Goal: Communication & Community: Answer question/provide support

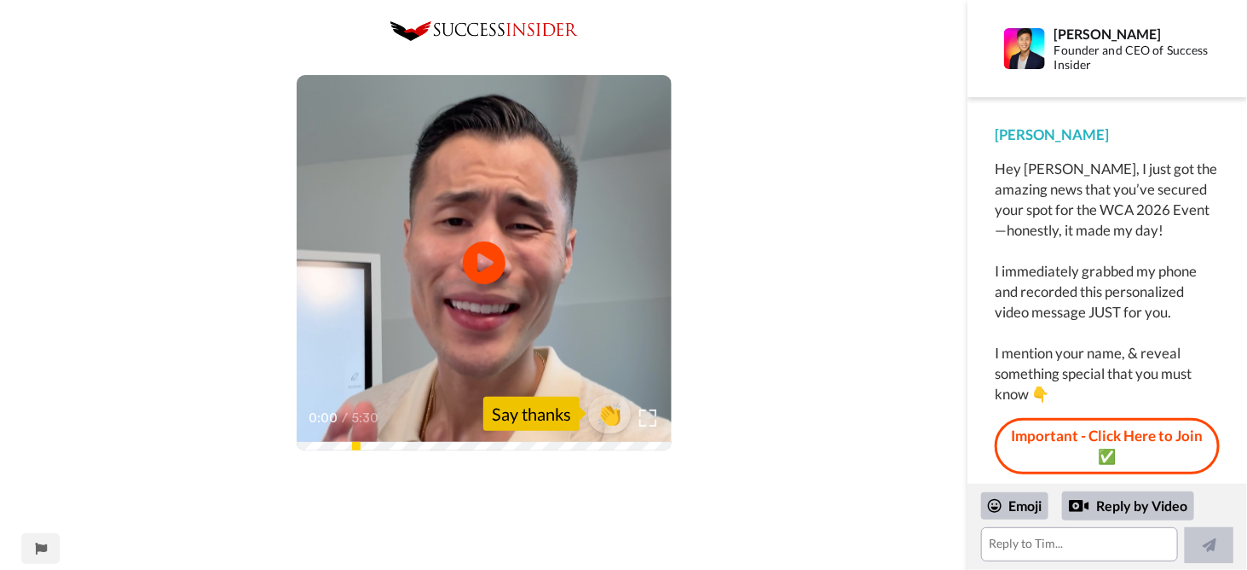
scroll to position [29, 0]
click at [493, 274] on icon at bounding box center [483, 262] width 45 height 45
click at [651, 414] on img at bounding box center [648, 417] width 18 height 18
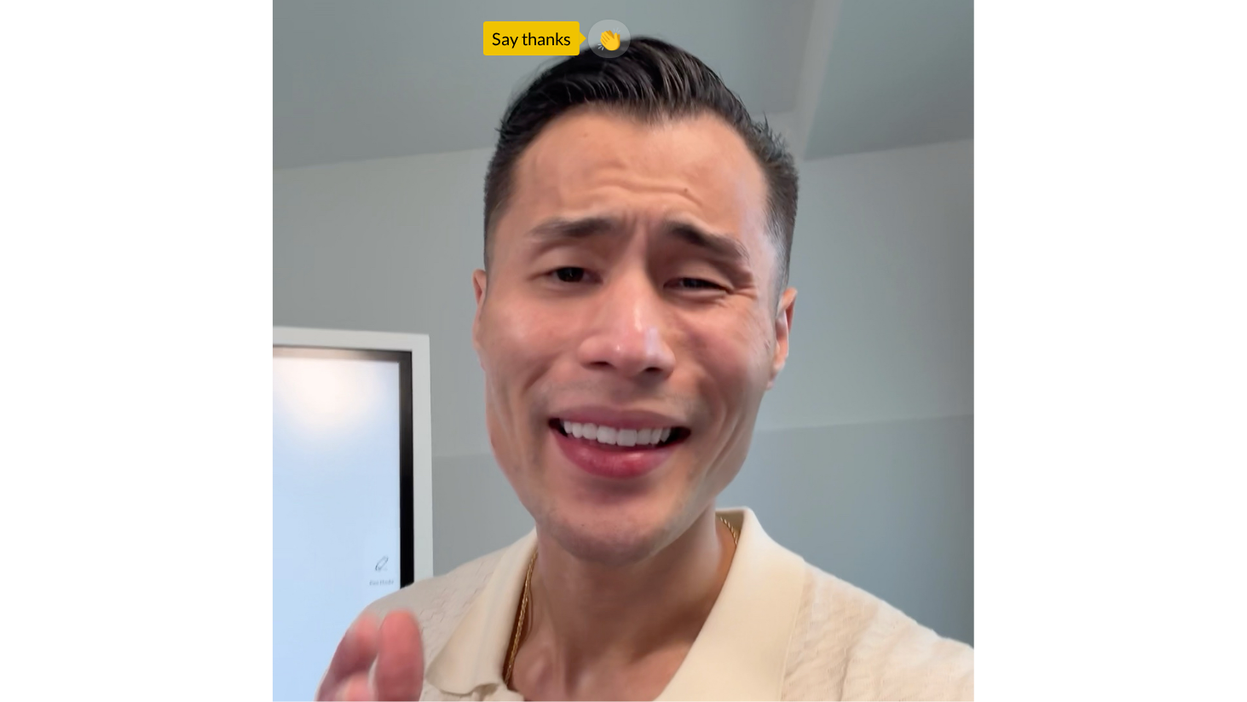
click at [1094, 512] on video at bounding box center [623, 351] width 1247 height 702
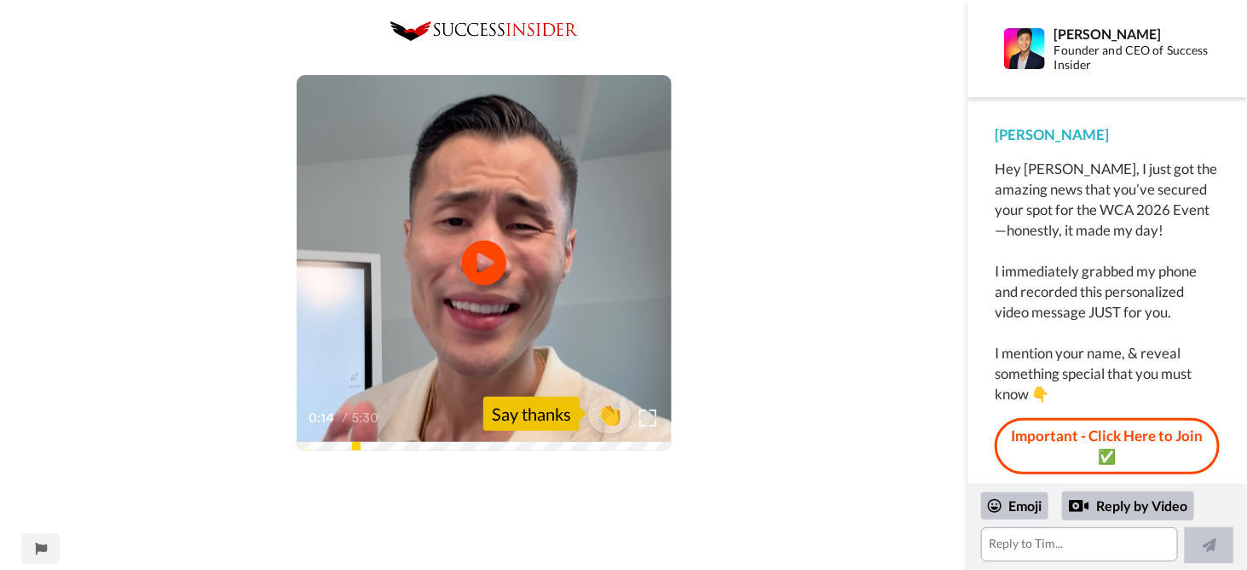
click at [465, 269] on icon at bounding box center [483, 262] width 45 height 45
click at [604, 413] on span "👏" at bounding box center [609, 413] width 54 height 34
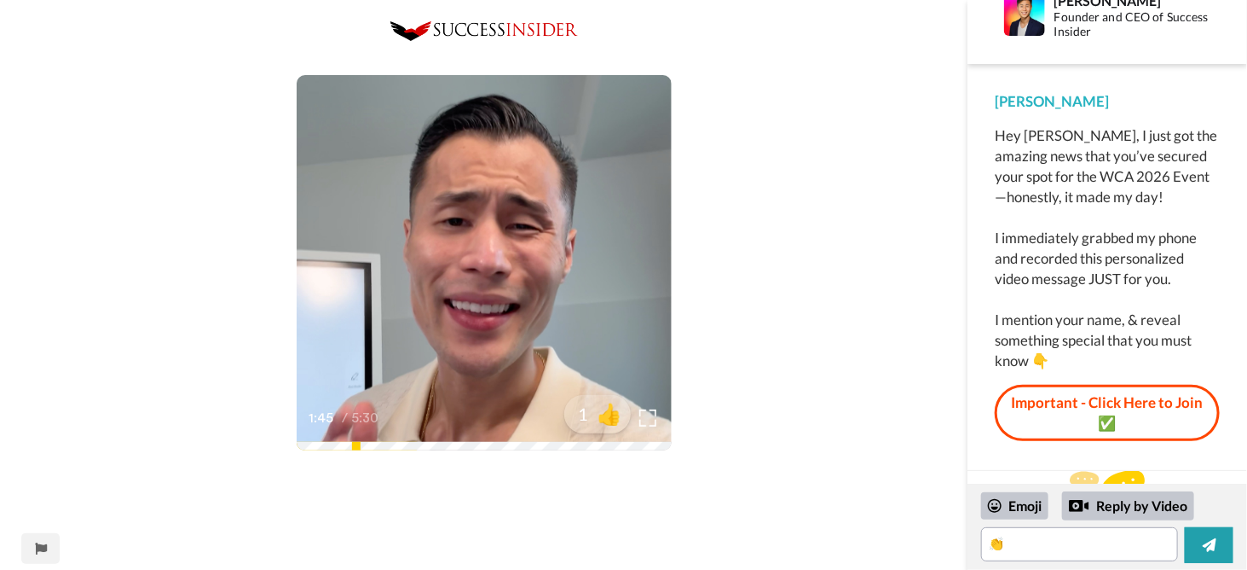
scroll to position [51, 0]
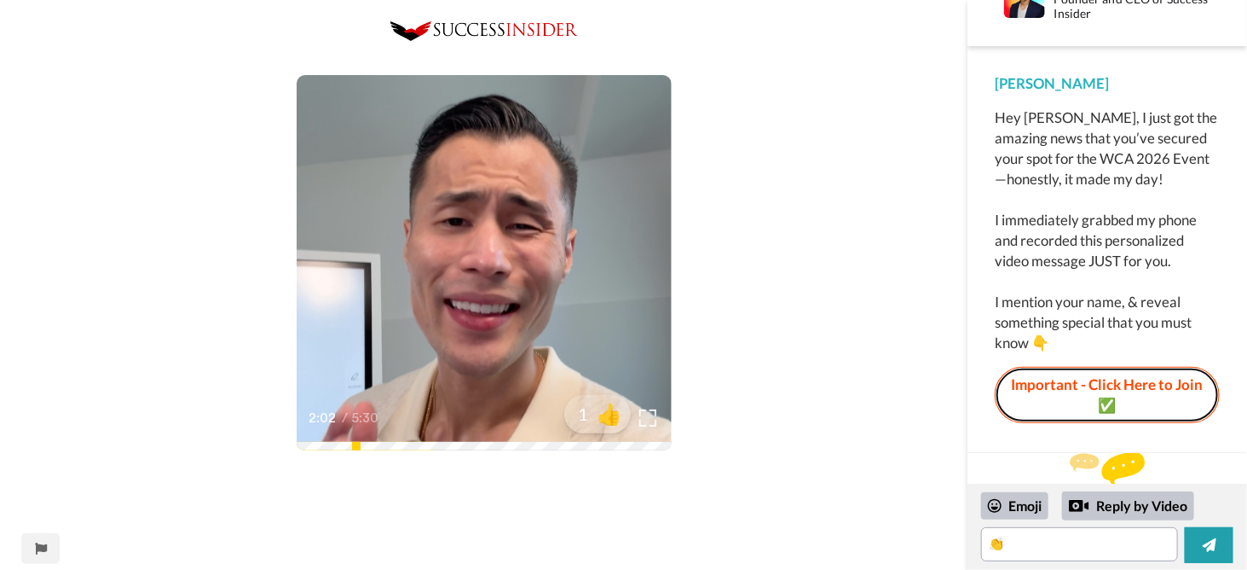
click at [1125, 383] on link "Important - Click Here to Join ✅" at bounding box center [1107, 395] width 225 height 57
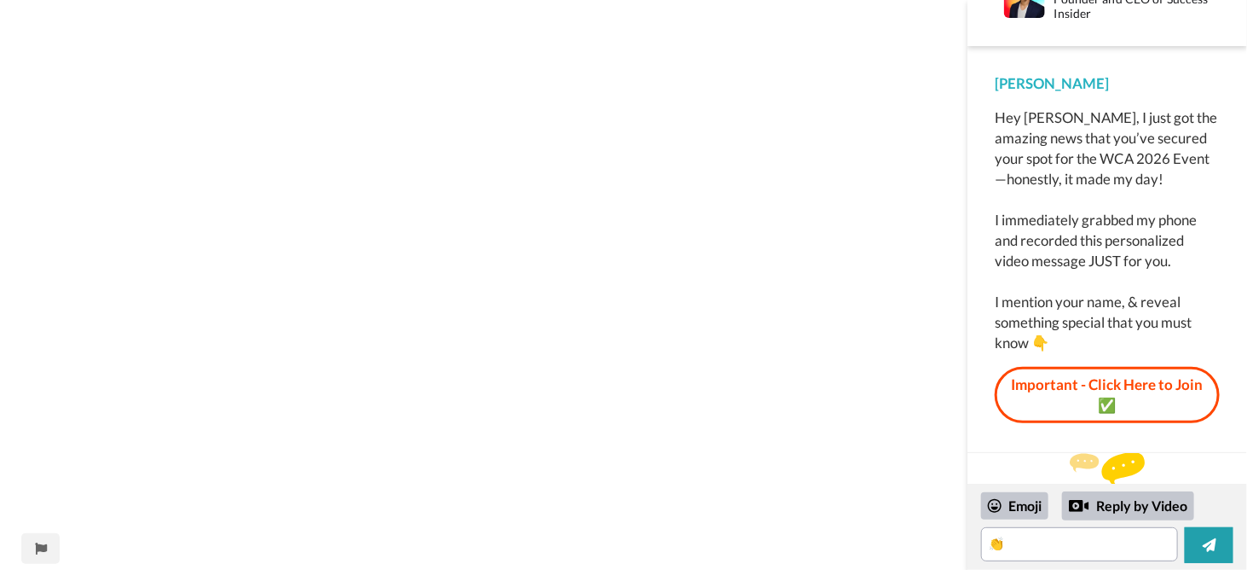
scroll to position [42, 0]
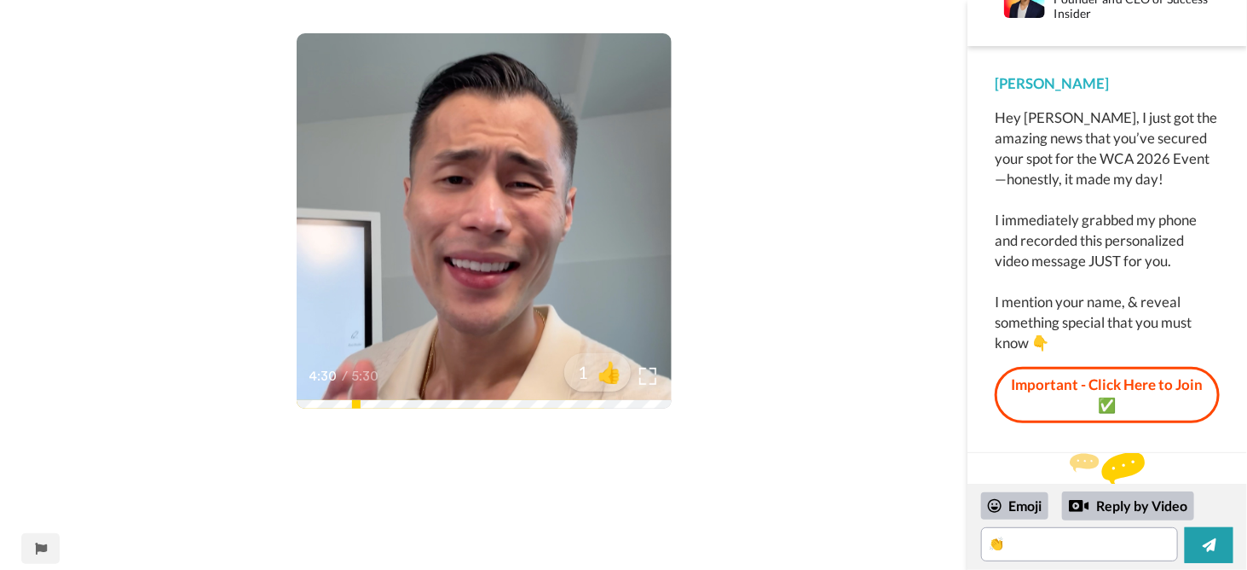
click at [544, 400] on div at bounding box center [597, 372] width 136 height 136
click at [489, 296] on video at bounding box center [484, 220] width 375 height 375
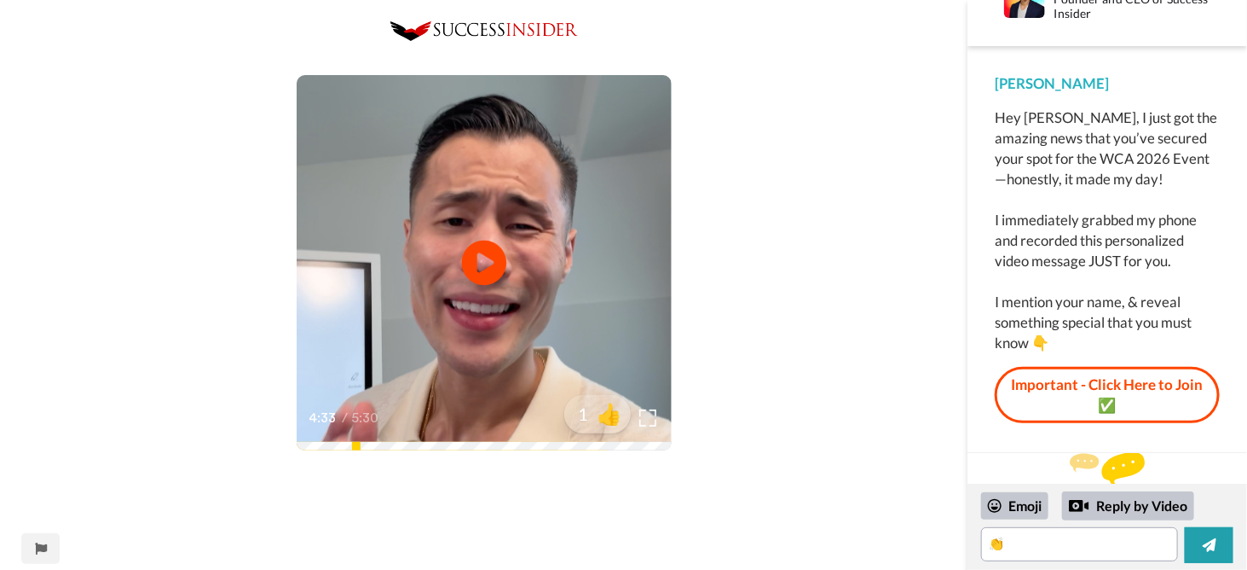
click at [466, 253] on icon at bounding box center [483, 262] width 45 height 45
click at [1014, 547] on textarea "👏" at bounding box center [1079, 544] width 197 height 34
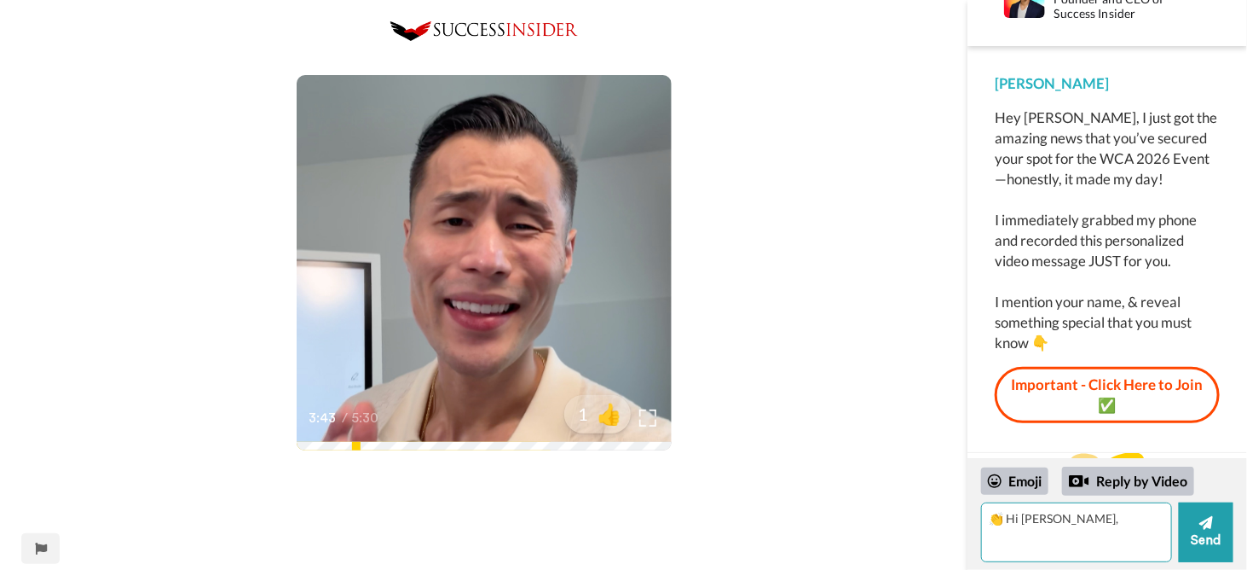
type textarea "👏 Hi [PERSON_NAME],"
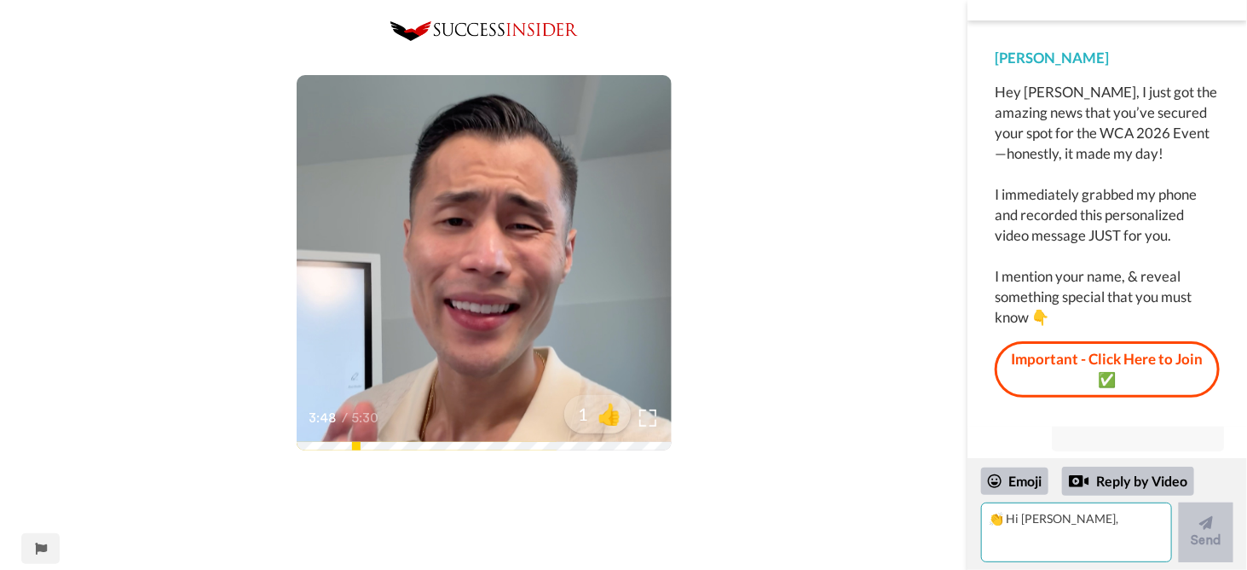
click at [1077, 536] on textarea "👏 Hi [PERSON_NAME]," at bounding box center [1076, 532] width 191 height 60
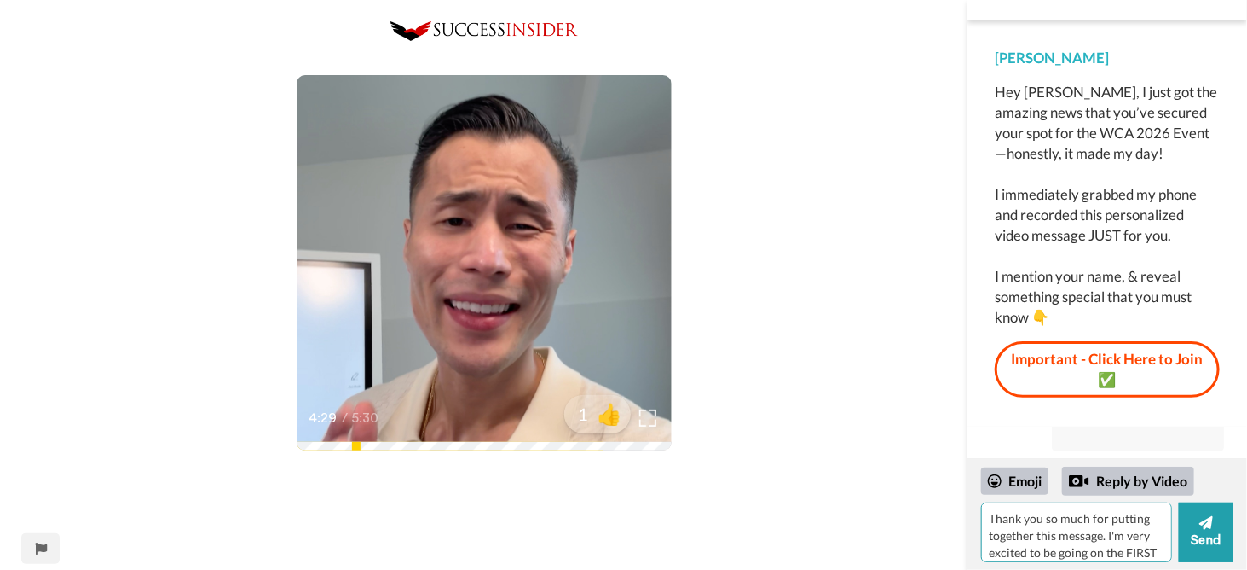
scroll to position [14, 0]
click at [1094, 543] on textarea "Thank you so much for putting together this message. I'm very excited to be goi…" at bounding box center [1076, 532] width 191 height 60
click at [1096, 540] on textarea "Thank you so much for putting together this message. I'm very excited to be goi…" at bounding box center [1076, 532] width 191 height 60
click at [1079, 549] on textarea "Thank you so much for putting together this message. I'm very excited to be goi…" at bounding box center [1076, 532] width 191 height 60
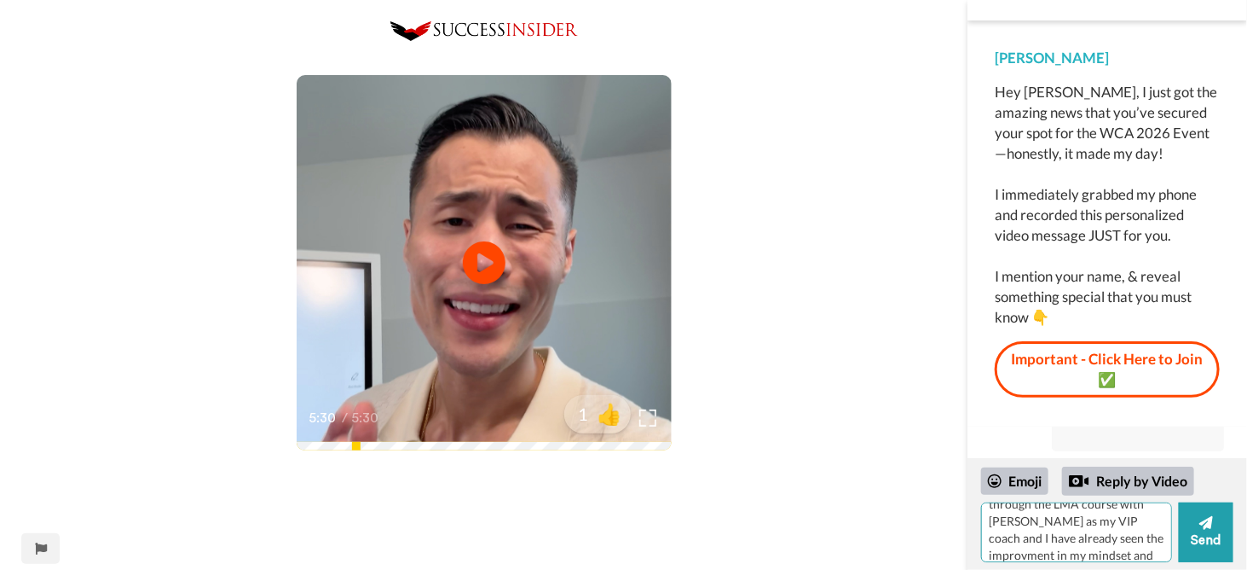
click at [1028, 558] on textarea "Thank you so much for putting together this message. I'm very excited to be goi…" at bounding box center [1076, 532] width 191 height 60
click at [1159, 556] on textarea "Thank you so much for putting together this message. I'm very excited to be goi…" at bounding box center [1076, 532] width 191 height 60
click at [1090, 546] on textarea "Thank you so much for putting together this message. I'm very excited to be goi…" at bounding box center [1076, 532] width 191 height 60
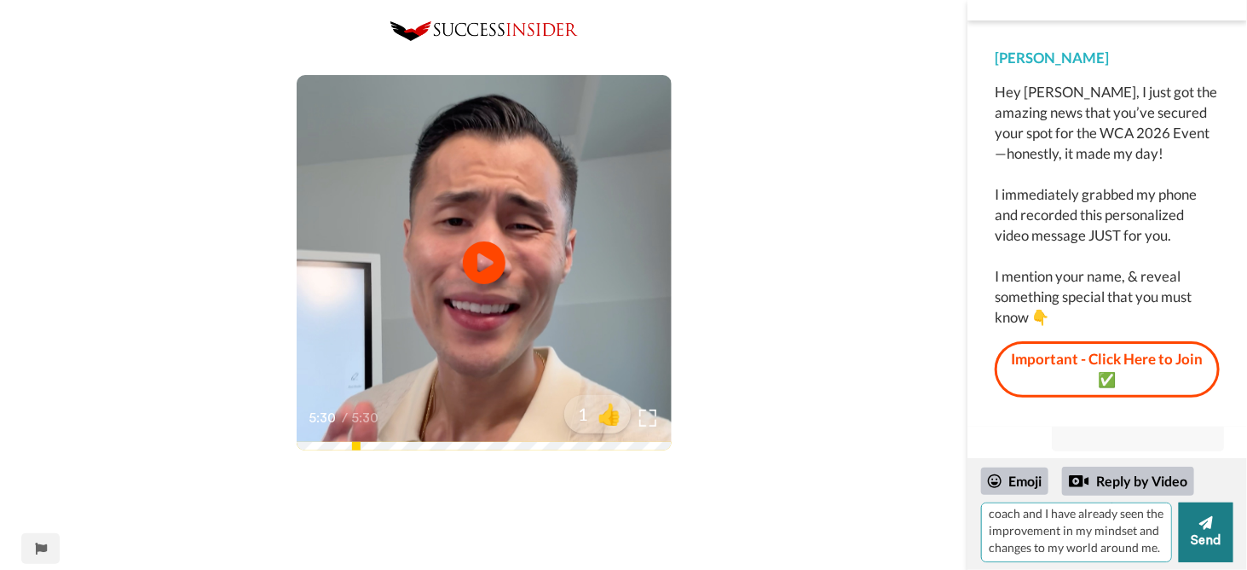
drag, startPoint x: 1040, startPoint y: 555, endPoint x: 1182, endPoint y: 557, distance: 141.5
click at [1182, 557] on div "Thank you so much for putting together this message. I'm very excited to be goi…" at bounding box center [1107, 532] width 252 height 60
click at [1076, 557] on textarea "Thank you so much for putting together this message. I'm very excited to be goi…" at bounding box center [1076, 532] width 191 height 60
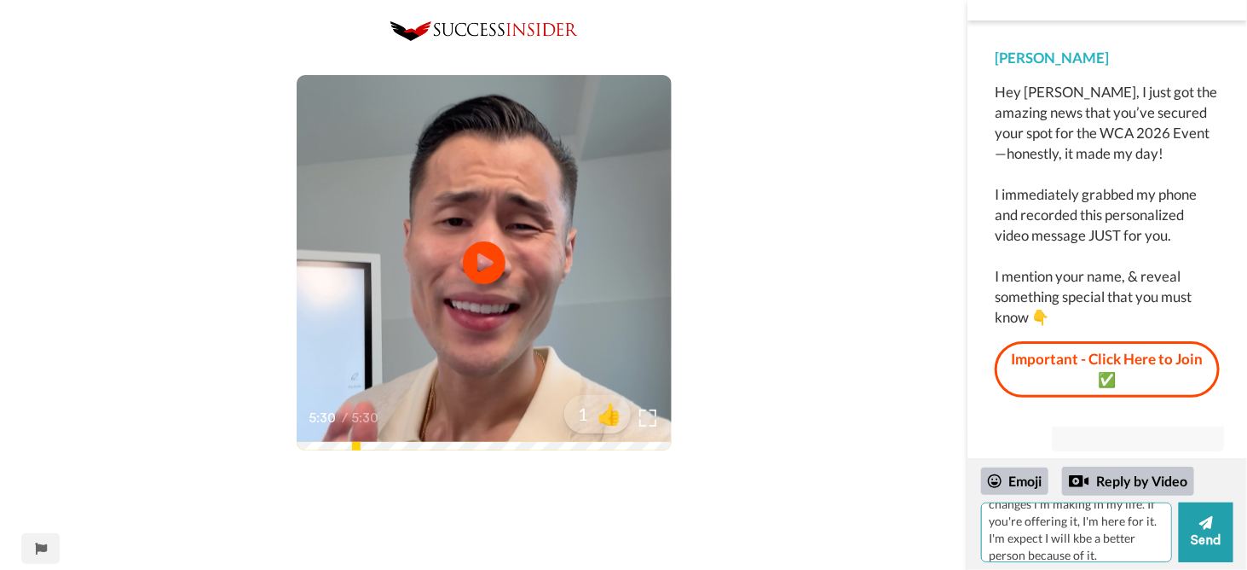
click at [996, 553] on textarea "Thank you so much for putting together this message. I'm very excited to be goi…" at bounding box center [1076, 532] width 191 height 60
click at [1131, 545] on textarea "Thank you so much for putting together this message. I'm very excited to be goi…" at bounding box center [1076, 532] width 191 height 60
click at [1147, 555] on textarea "Thank you so much for putting together this message. I'm very excited to be goi…" at bounding box center [1076, 532] width 191 height 60
click at [1042, 550] on textarea "Thank you so much for putting together this message. I'm very excited to be goi…" at bounding box center [1076, 532] width 191 height 60
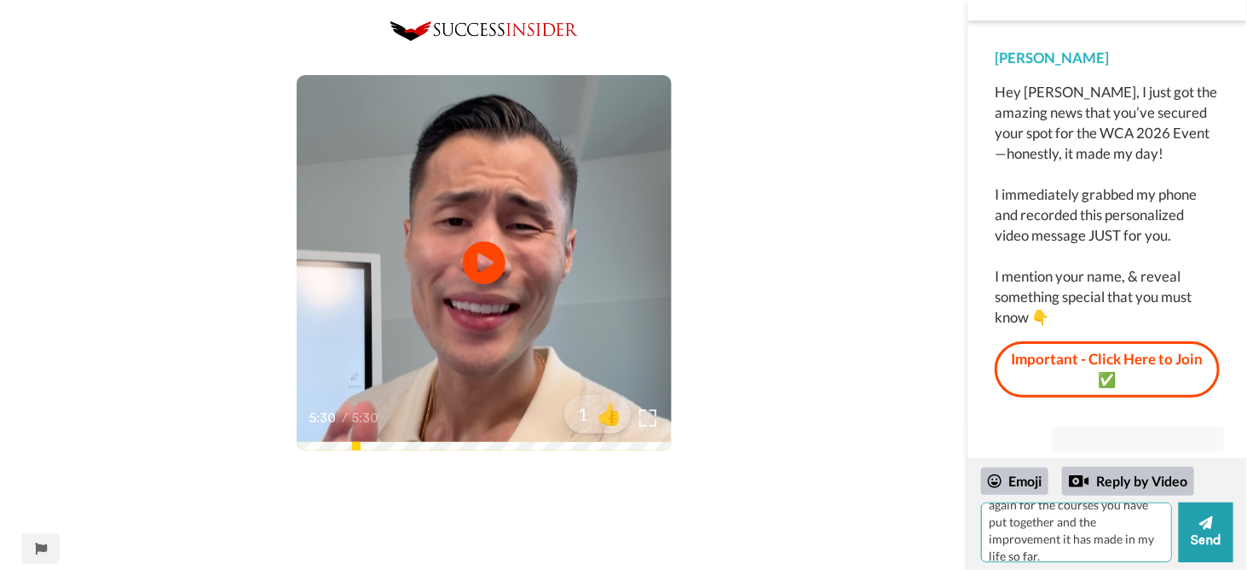
scroll to position [278, 0]
click at [1113, 543] on textarea "Thank you so much for putting together this message. I'm very excited to be goi…" at bounding box center [1076, 532] width 191 height 60
type textarea "Thank you so much for putting together this message. I'm very excited to be goi…"
click at [1199, 529] on button "Send" at bounding box center [1206, 532] width 55 height 60
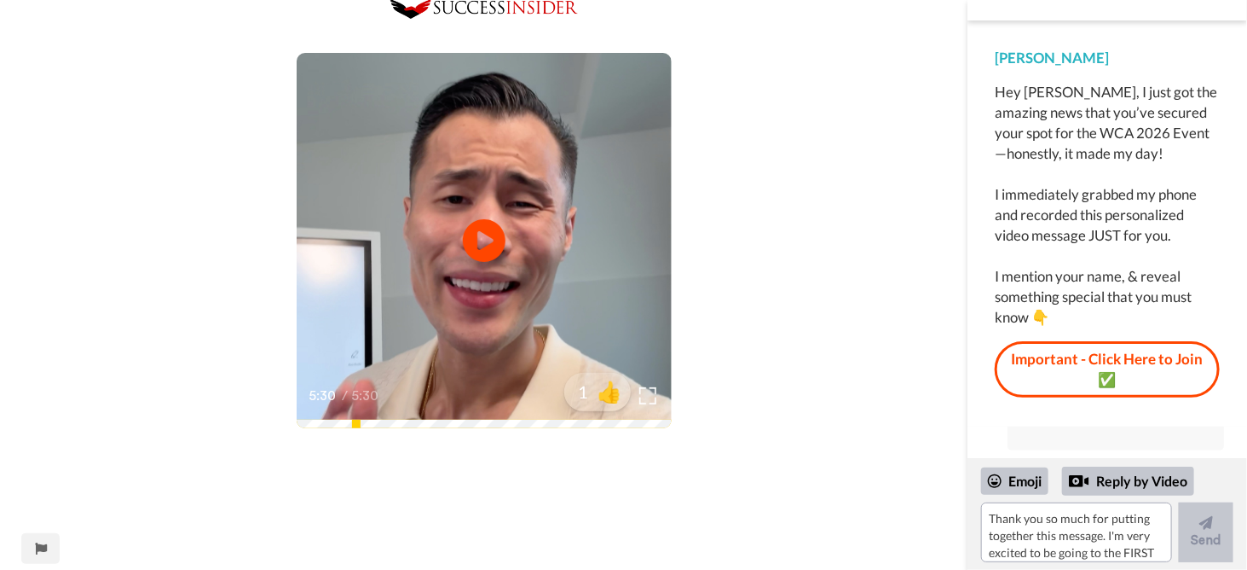
scroll to position [0, 0]
